Goal: Information Seeking & Learning: Learn about a topic

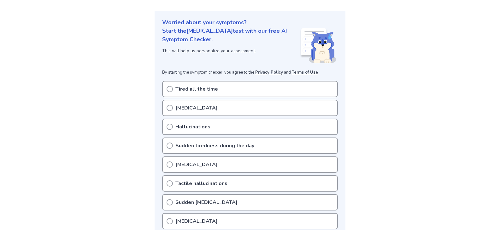
scroll to position [95, 0]
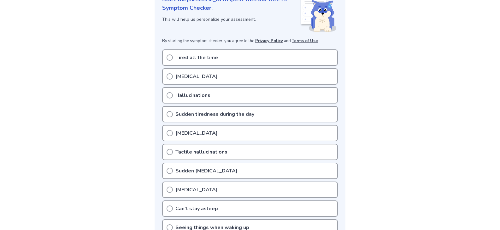
click at [178, 58] on p "Tired all the time" at bounding box center [196, 58] width 43 height 8
click at [168, 58] on icon at bounding box center [169, 58] width 6 height 6
